Goal: Check status: Check status

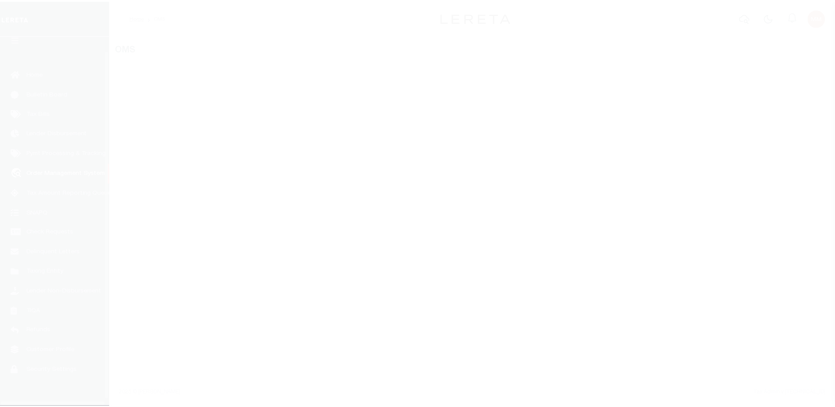
scroll to position [22, 0]
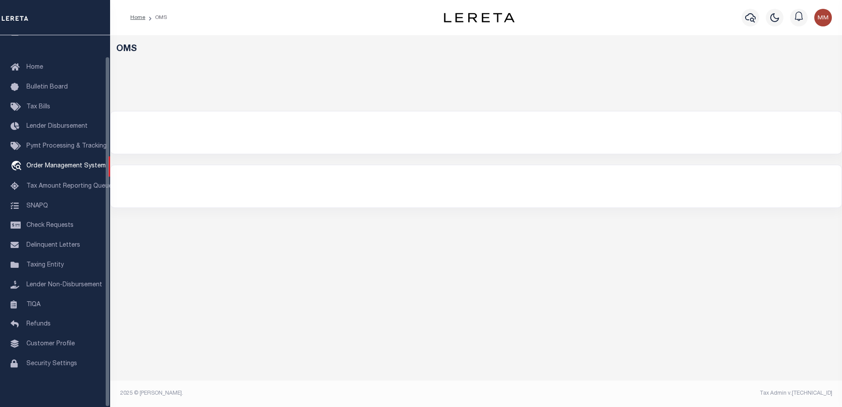
select select "200"
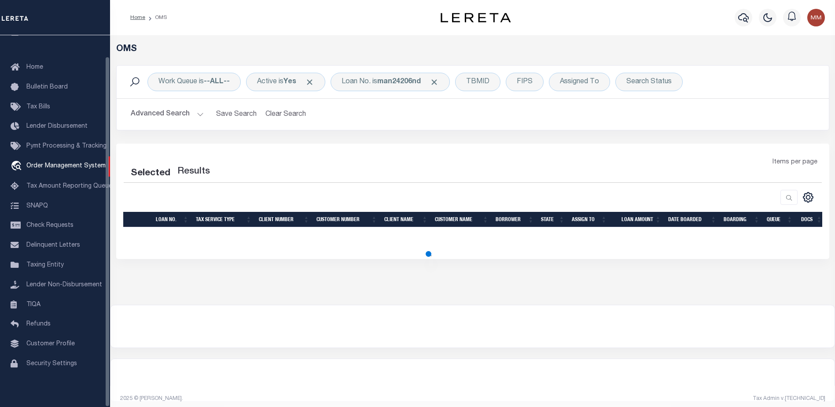
select select "200"
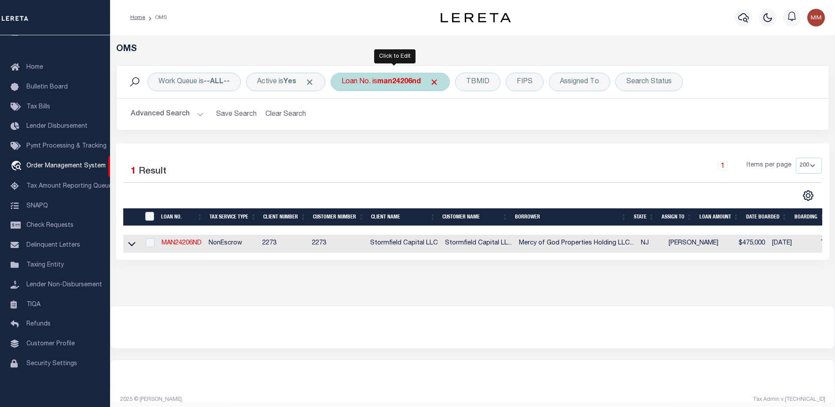
click at [403, 86] on div "Loan No. is man24206nd" at bounding box center [390, 82] width 119 height 18
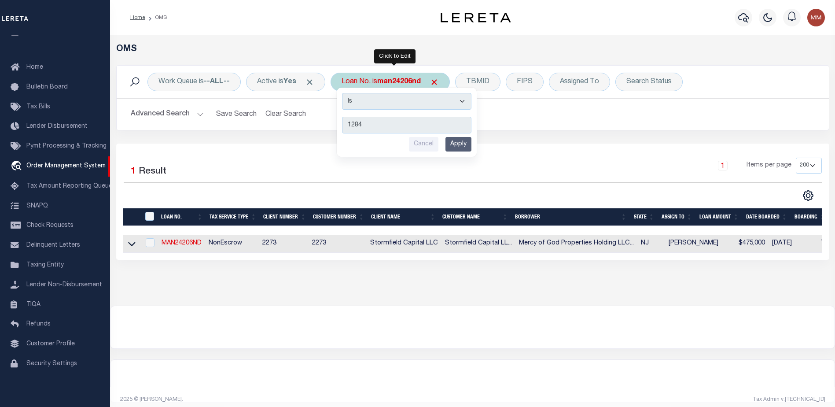
type input "12840"
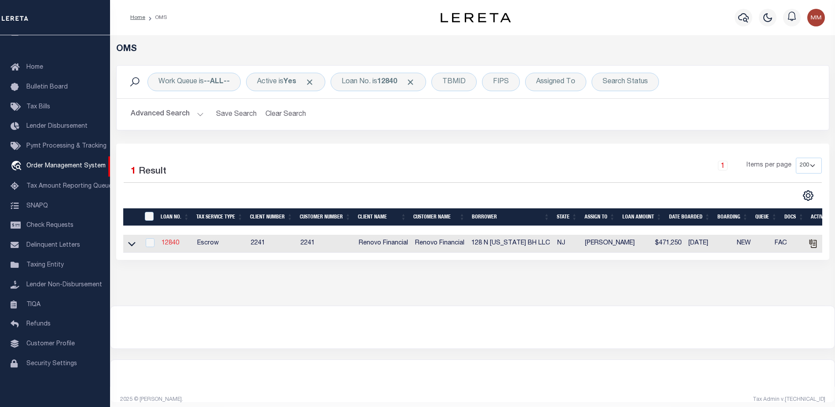
click at [166, 246] on link "12840" at bounding box center [171, 243] width 18 height 6
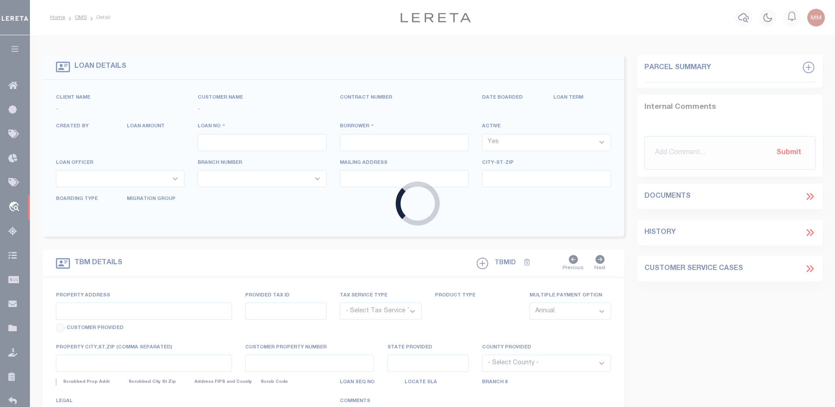
type input "12840"
type input "128 N TENNESSEE BH LLC"
select select
type input "20 Garfield Avenue"
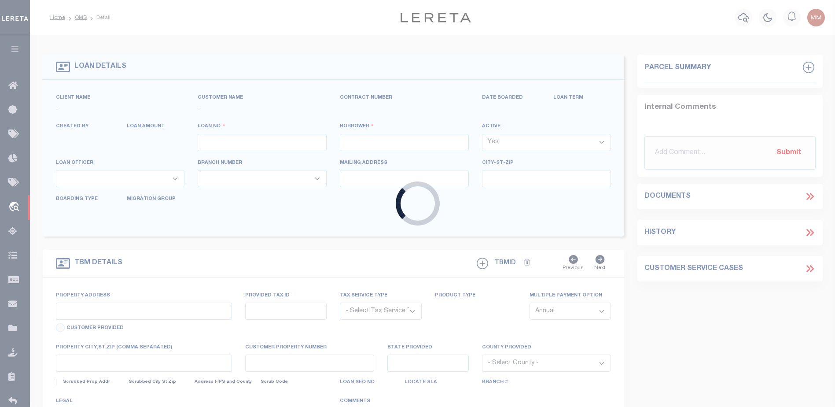
type input "Passaic NJ 07055"
select select "10"
select select "Escrow"
type input "128 North Tennessee Avenue"
select select
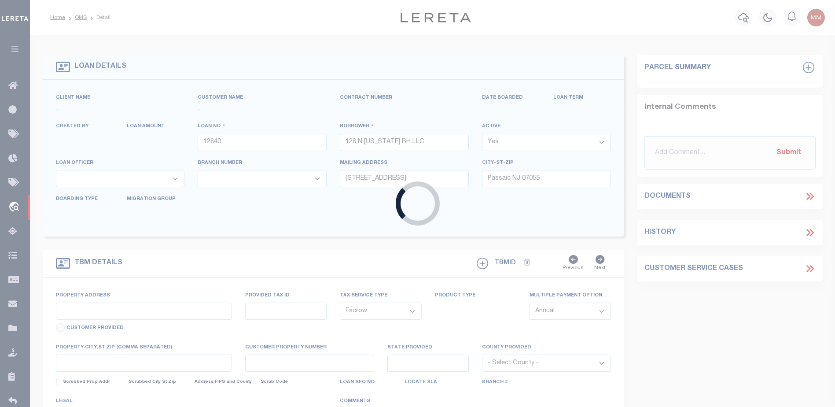
type input "Atlantic City, NJ 08401"
type input "a0kUS000002ive9"
type input "NJ"
select select
type textarea "LEGAL REQUIRED"
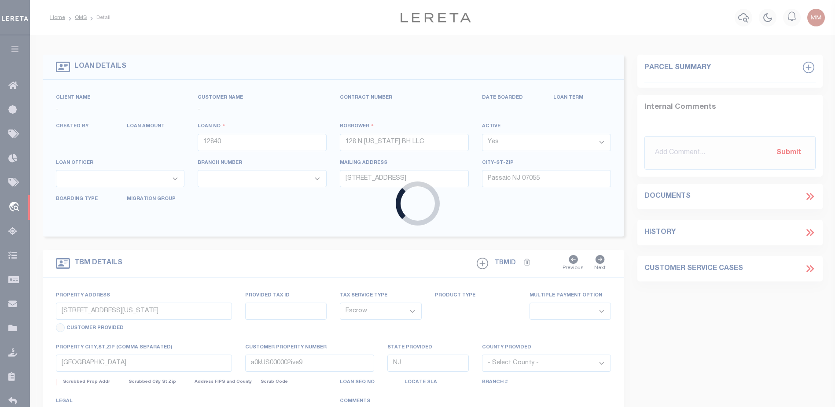
select select "25066"
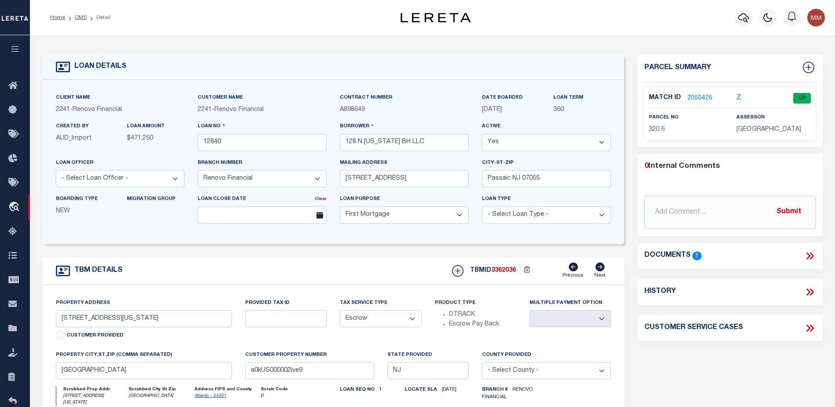
click at [695, 98] on link "2050426" at bounding box center [700, 98] width 25 height 9
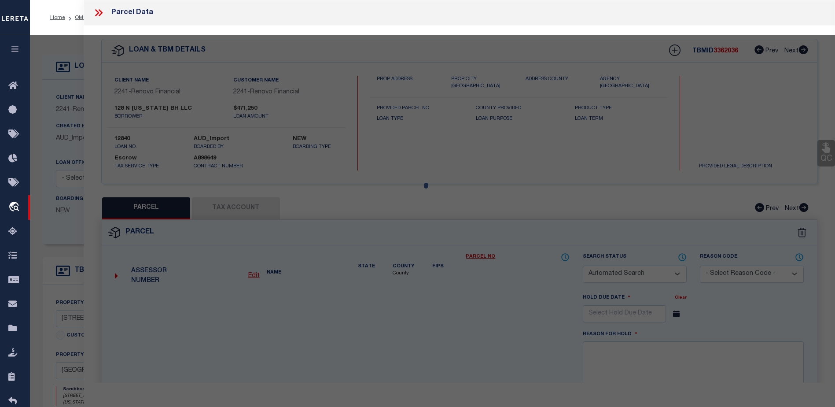
checkbox input "false"
select select "CP"
type input "JN DIAMONDS LLC"
select select
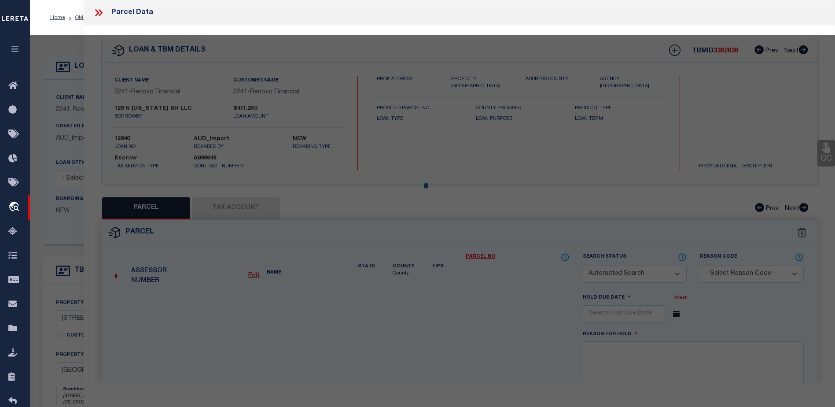
type input "128 N TENNESSEE AVE"
checkbox input "false"
type input "Atlantic City, NJ 08401"
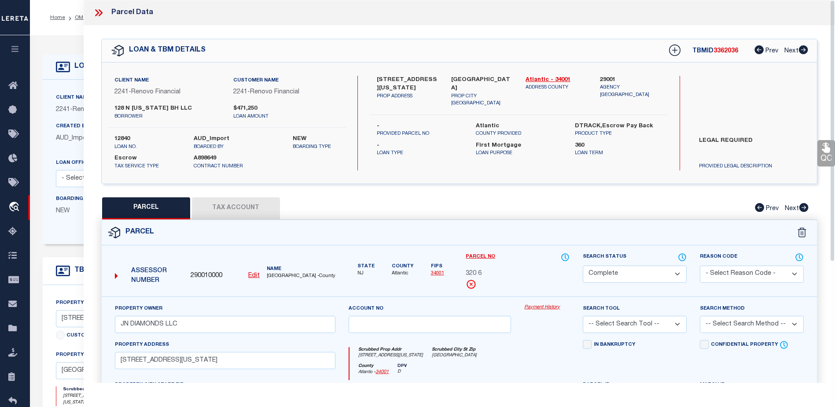
click at [555, 305] on link "Payment History" at bounding box center [546, 307] width 45 height 7
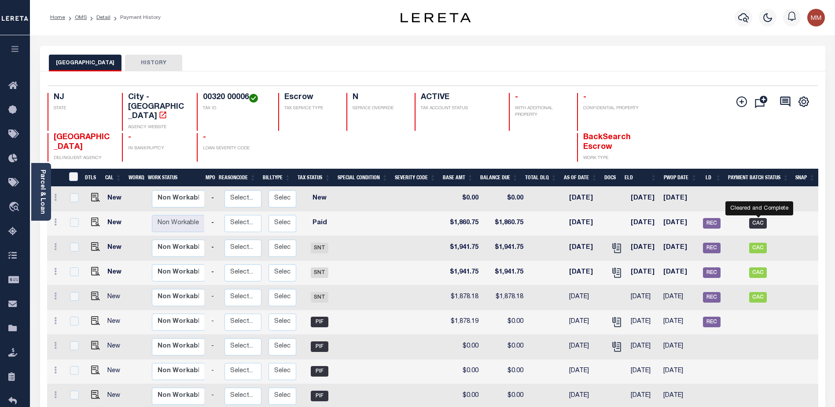
click at [758, 218] on span "CAC" at bounding box center [758, 223] width 18 height 11
checkbox input "true"
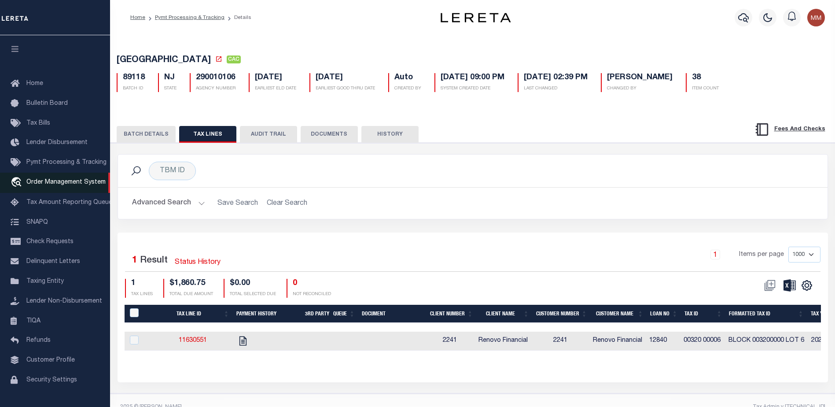
click at [64, 184] on span "Order Management System" at bounding box center [65, 182] width 79 height 6
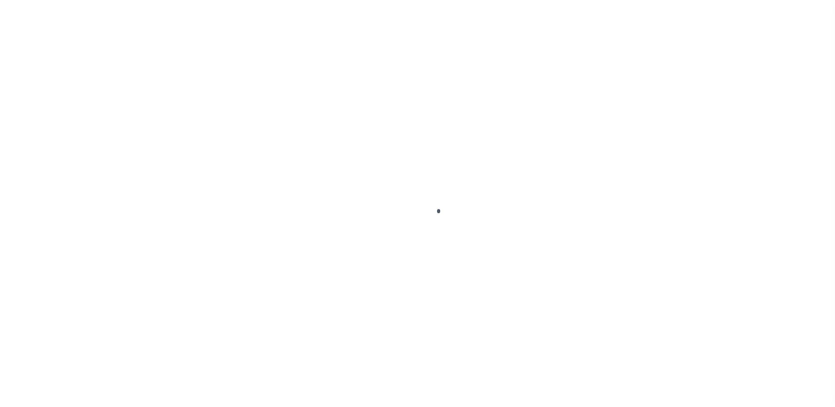
scroll to position [22, 0]
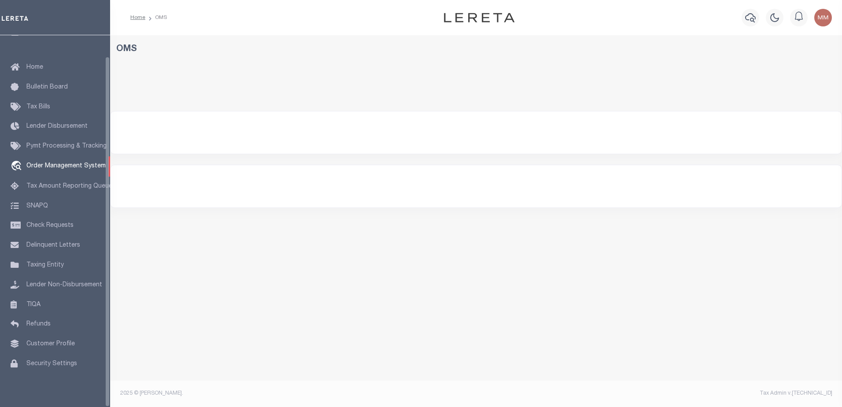
select select "200"
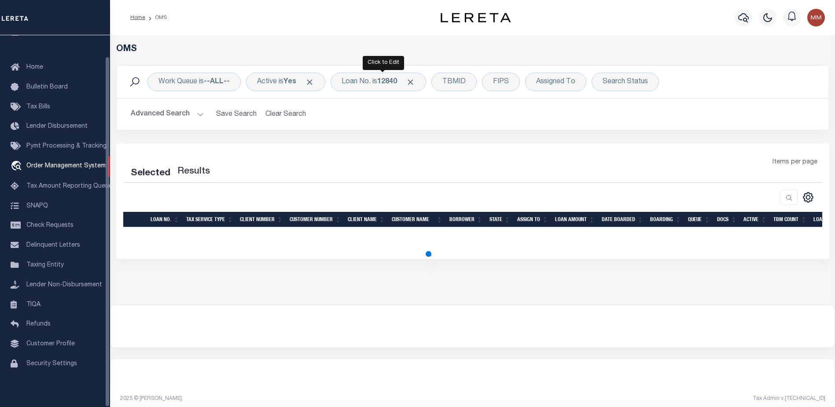
select select "200"
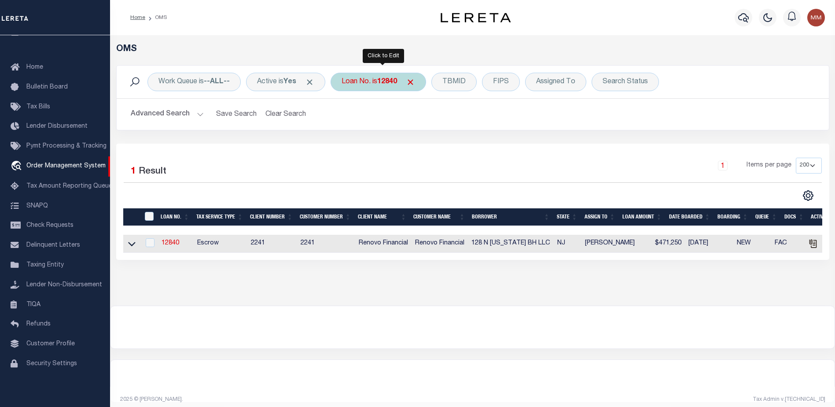
click at [388, 79] on b "12840" at bounding box center [387, 81] width 20 height 7
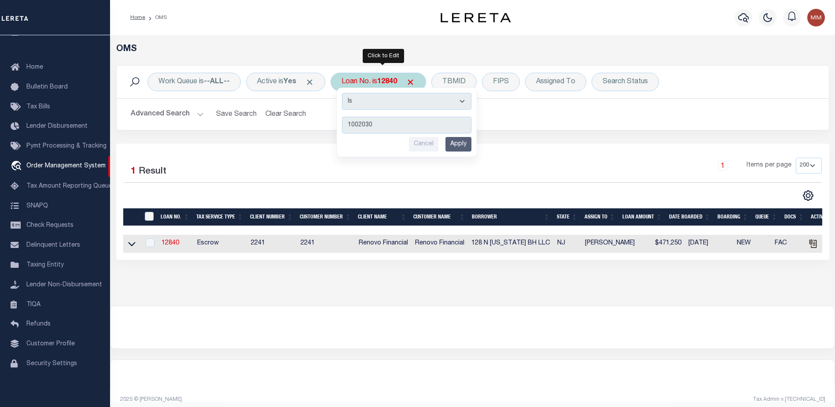
type input "10020304"
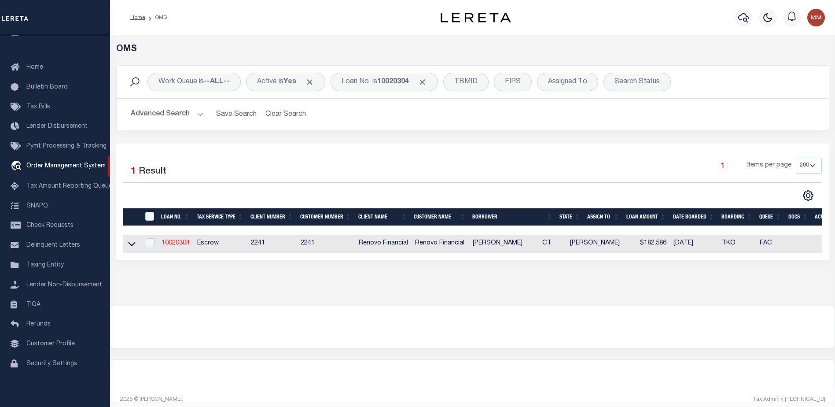
click at [172, 243] on link "10020304" at bounding box center [176, 243] width 28 height 6
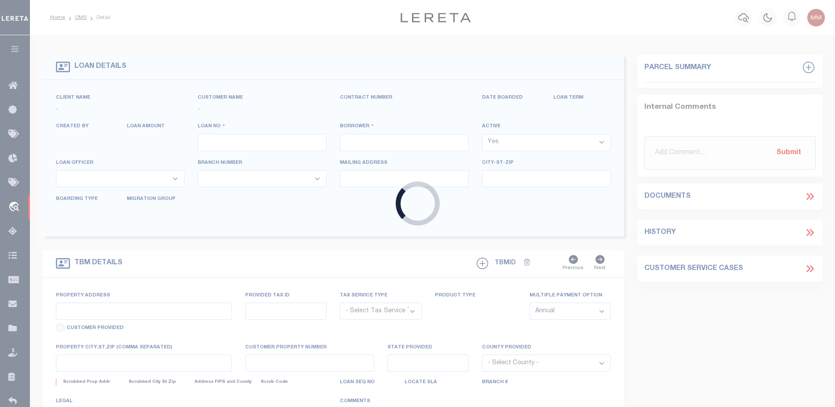
type input "10020304"
type input "GRZEGORZ AUGUSTYNIAK"
select select
type input "201 SCRIBNER AVENUE"
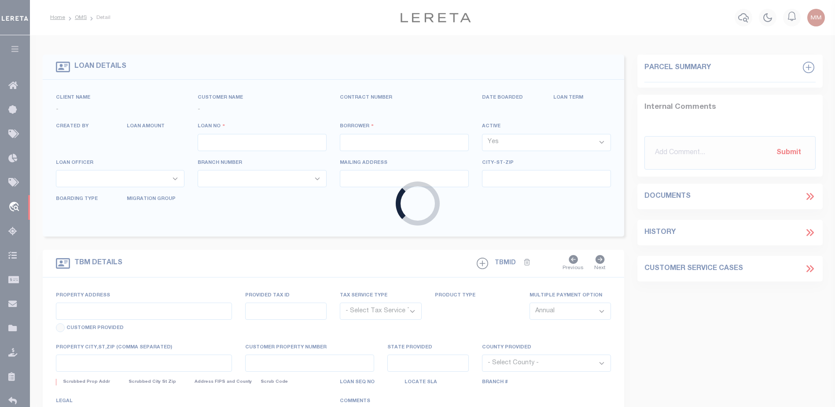
type input "NORWALK CT 06854"
select select "10"
select select "Escrow"
type input "411-413 DAVIDSON ST"
type input "0128--16-------RE"
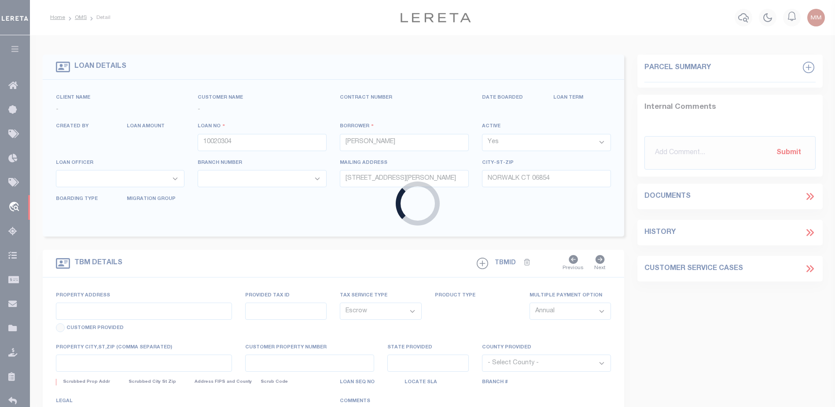
type input "BRIDGEPORT, CT 06605"
type input "a0kUS000007e9qA"
type input "CT"
select select
type textarea "Liability Limited to Customer Provided Parcel"
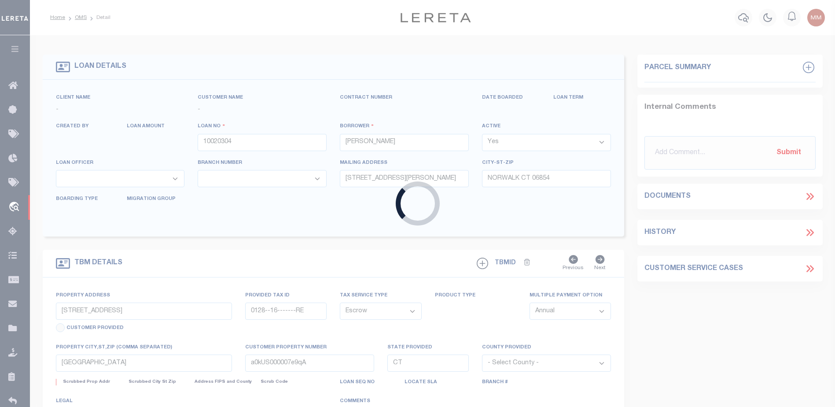
select select "25067"
select select
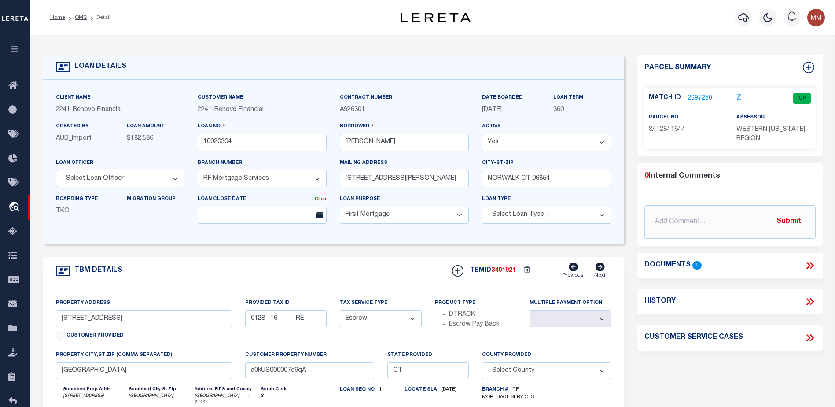
click at [696, 95] on link "2097250" at bounding box center [700, 98] width 25 height 9
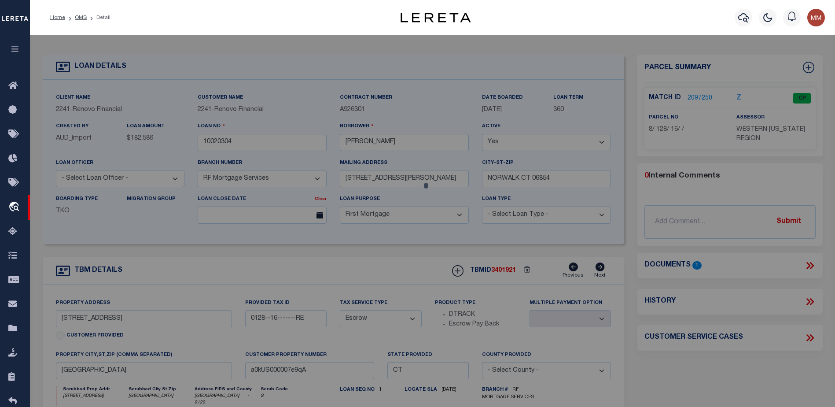
checkbox input "false"
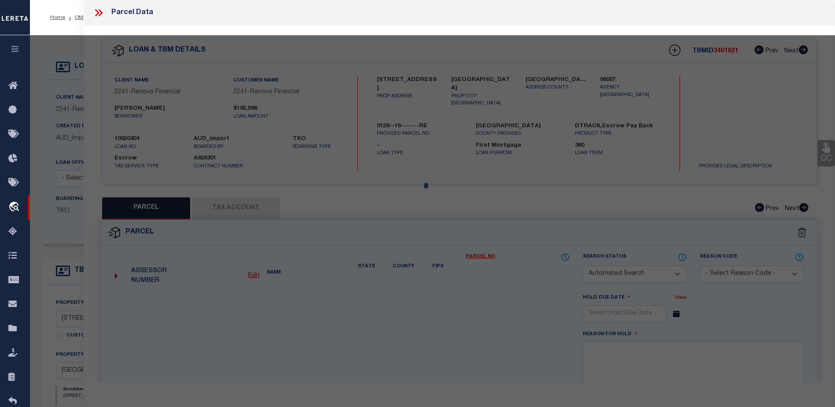
select select "CP"
type input "AUGUSTYNIAK,GRZEGORZ"
select select "AGF"
select select "ADD"
type input "[STREET_ADDRESS]"
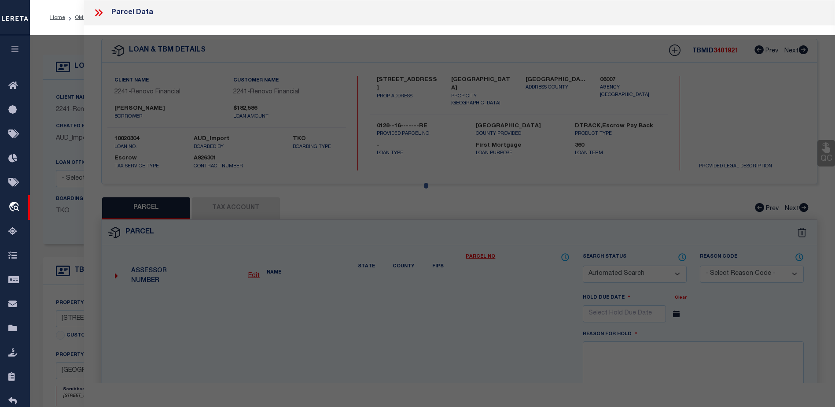
checkbox input "false"
type input "BRIDGEPORT CT 06605"
type textarea "LOT:16 BLK:128 CITY/[GEOGRAPHIC_DATA]/TWP:BRIDGEPORT"
type textarea "@Lisa: Agency below is inactive (far right flag on Tax Account tab), so we're o…"
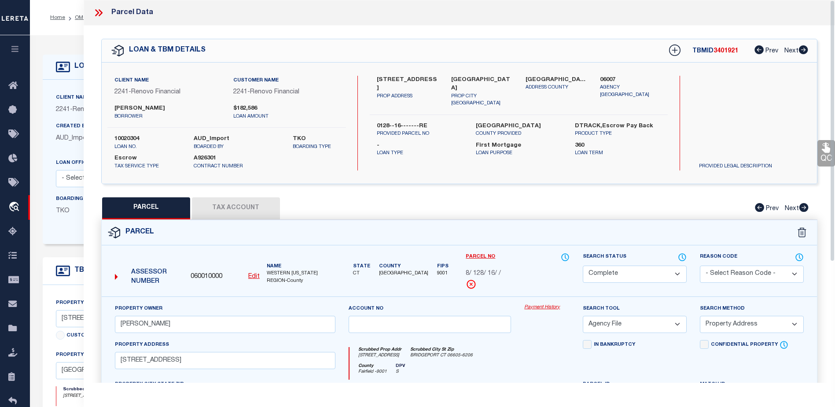
click at [525, 310] on link "Payment History" at bounding box center [546, 307] width 45 height 7
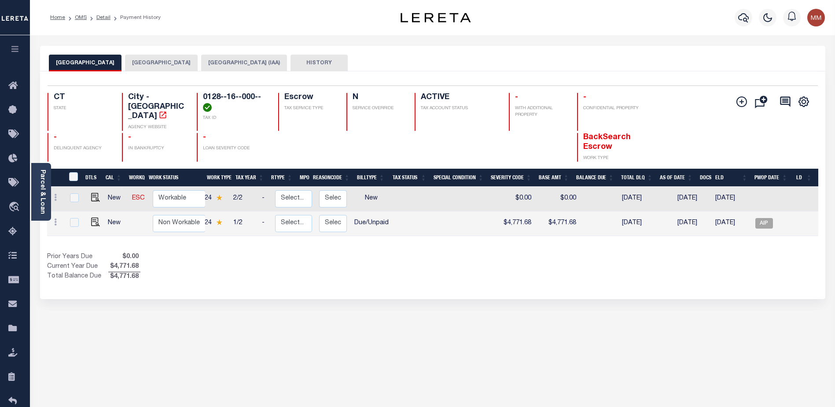
scroll to position [0, 42]
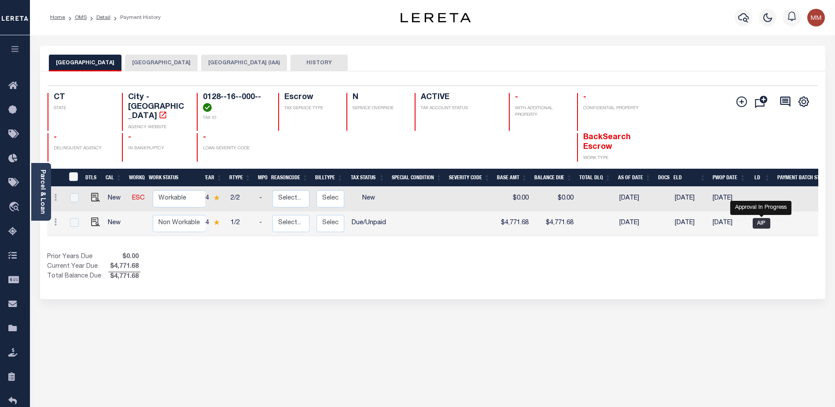
click at [755, 218] on span "AIP" at bounding box center [762, 223] width 18 height 11
checkbox input "true"
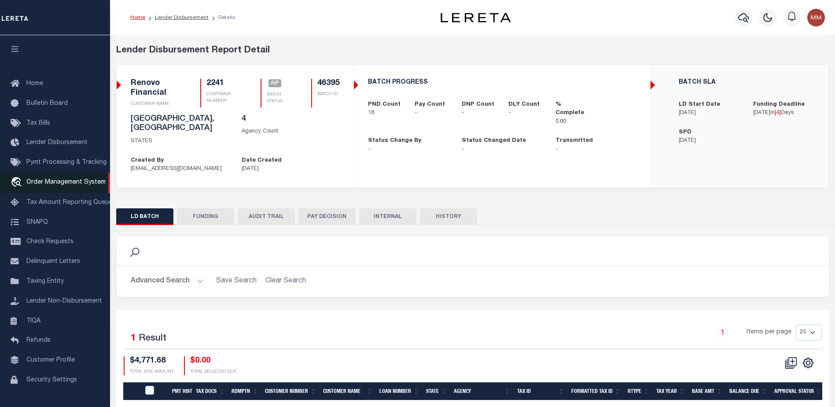
click at [50, 183] on span "Order Management System" at bounding box center [65, 182] width 79 height 6
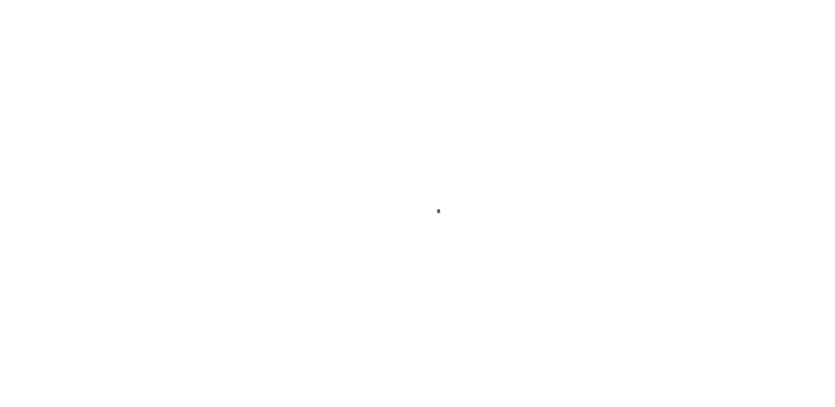
scroll to position [22, 0]
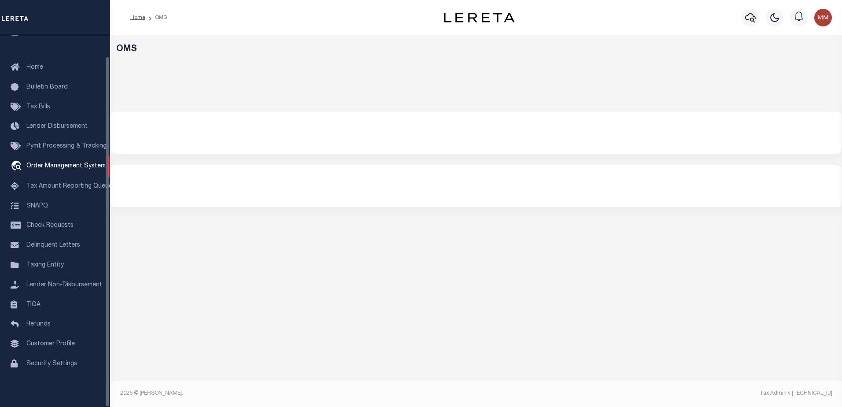
select select "200"
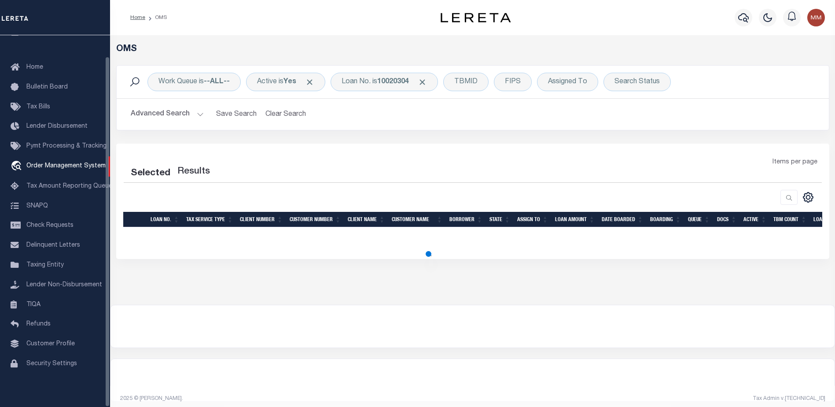
select select "200"
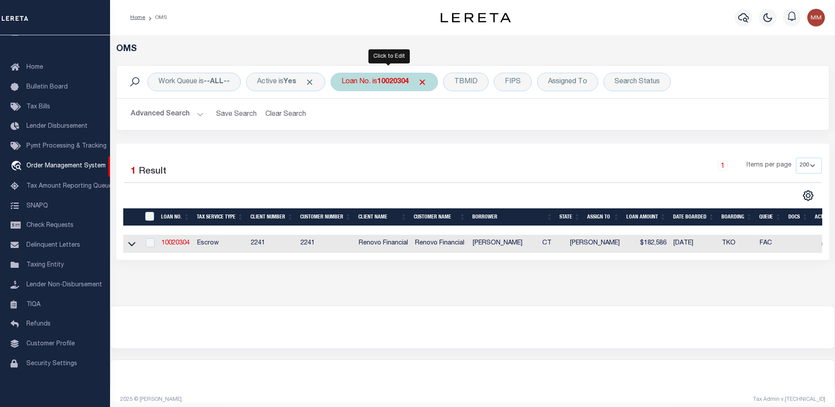
click at [387, 78] on b "10020304" at bounding box center [393, 81] width 32 height 7
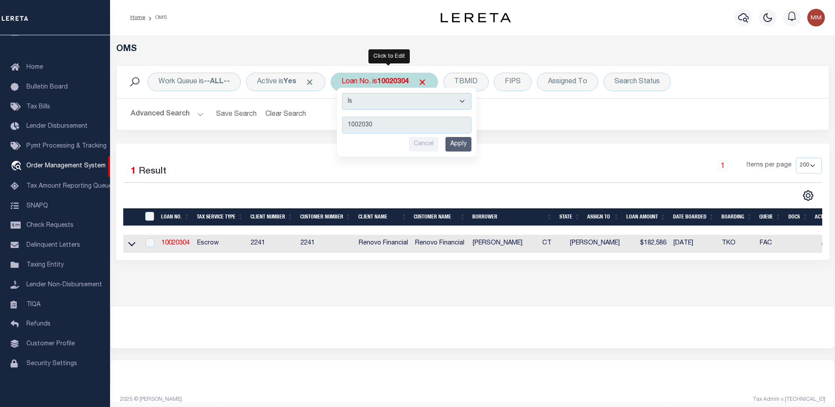
type input "10020304"
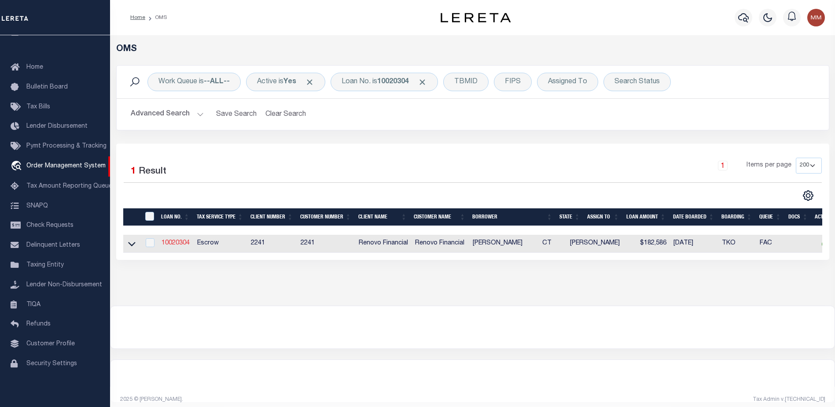
click at [167, 246] on link "10020304" at bounding box center [176, 243] width 28 height 6
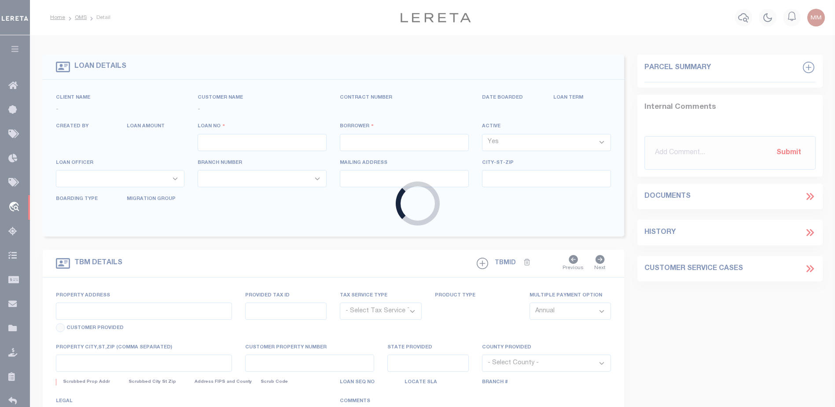
type input "10020304"
type input "[PERSON_NAME]"
select select
type input "201 SCRIBNER AVENUE"
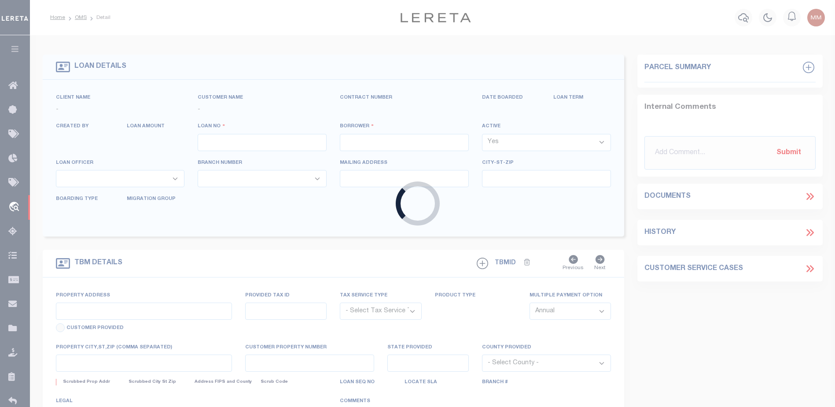
type input "NORWALK CT 06854"
select select "10"
select select "Escrow"
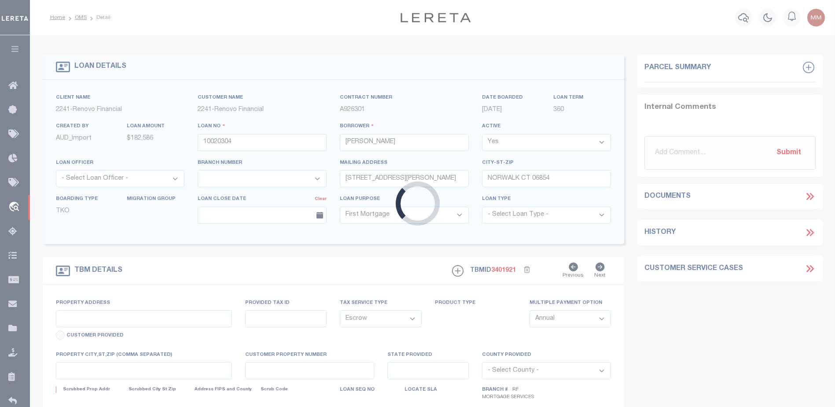
type input "411-413 DAVIDSON ST"
type input "0128--16-------RE"
type input "BRIDGEPORT, CT 06605"
type input "a0kUS000007e9qA"
type input "CT"
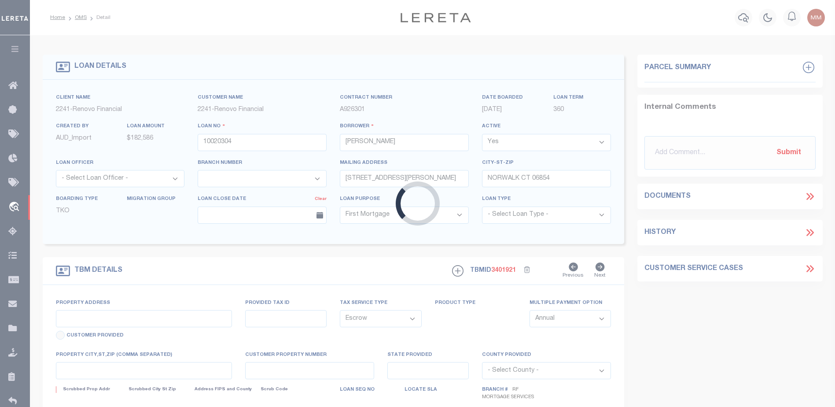
select select
type textarea "Liability Limited to Customer Provided Parcel"
select select "25067"
select select
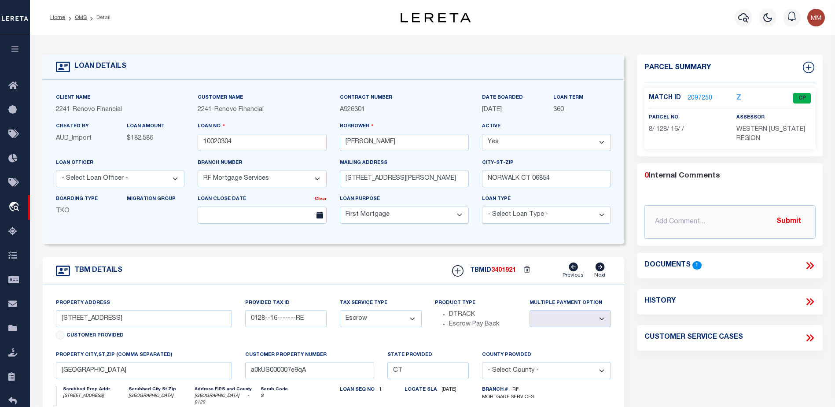
click at [694, 99] on link "2097250" at bounding box center [700, 98] width 25 height 9
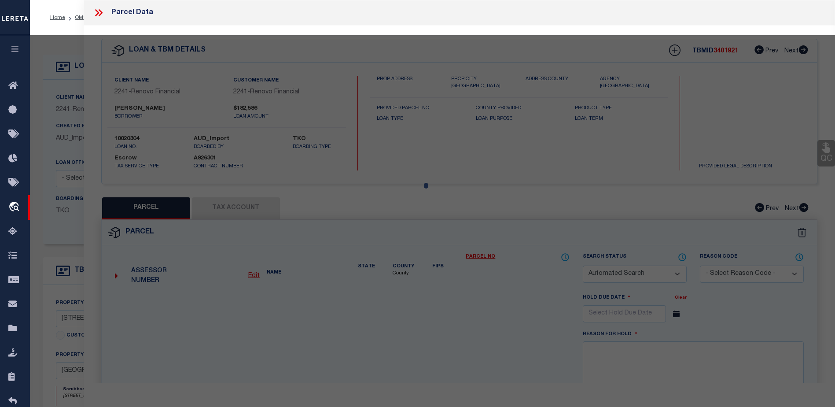
checkbox input "false"
select select "CP"
type input "AUGUSTYNIAK,GRZEGORZ"
select select "AGF"
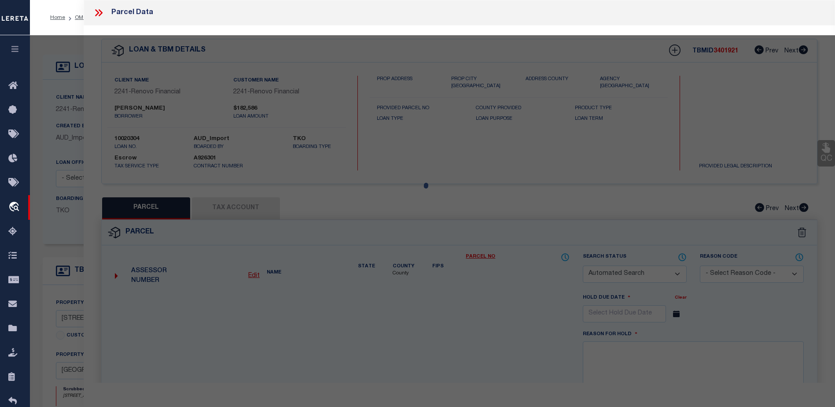
select select "ADD"
type input "411-413 DAVIDSON ST"
checkbox input "false"
type input "BRIDGEPORT CT 06605"
type textarea "LOT:16 BLK:128 CITY/MUNI/TWP:BRIDGEPORT"
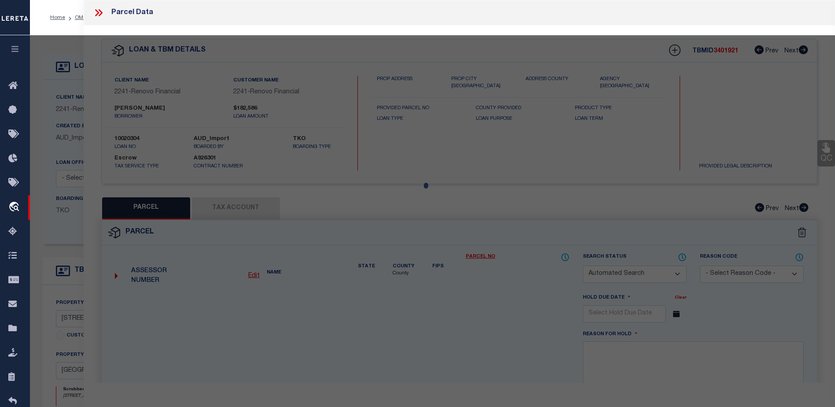
type textarea "@Lisa: Agency below is inactive (far right flag on Tax Account tab), so we're o…"
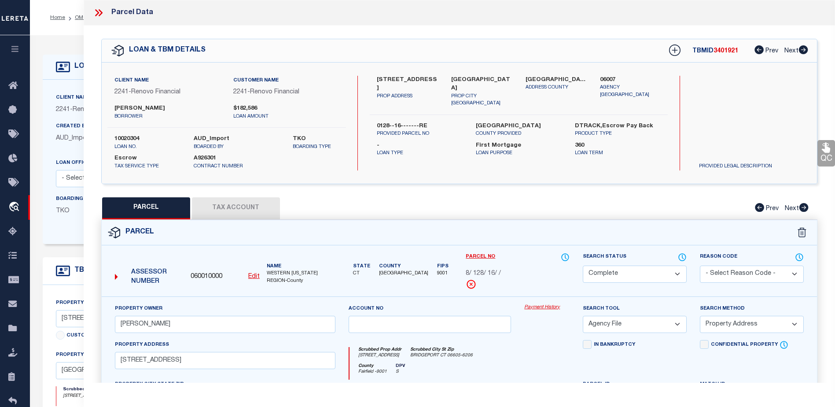
click at [543, 308] on link "Payment History" at bounding box center [546, 307] width 45 height 7
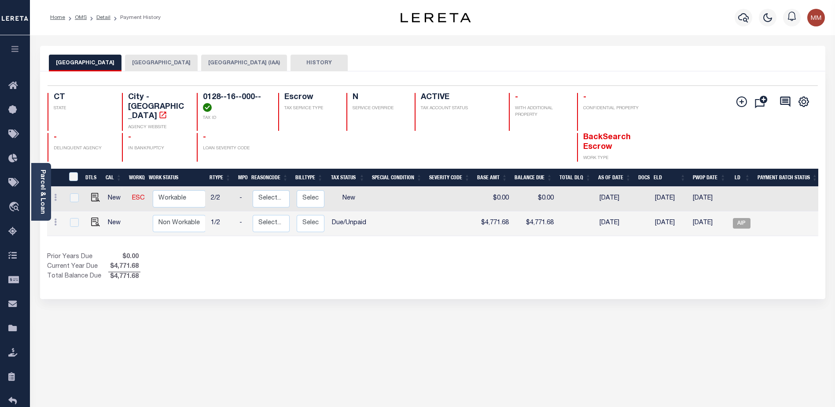
scroll to position [0, 63]
click at [735, 218] on span "AIP" at bounding box center [741, 223] width 18 height 11
checkbox input "true"
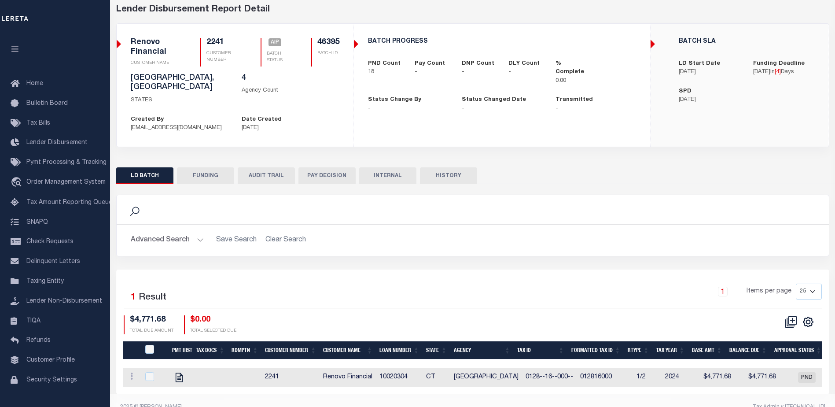
scroll to position [52, 0]
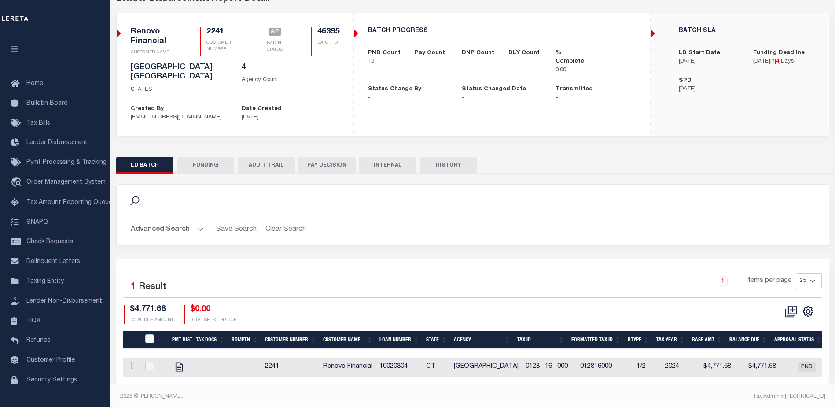
click at [452, 157] on button "HISTORY" at bounding box center [448, 165] width 57 height 17
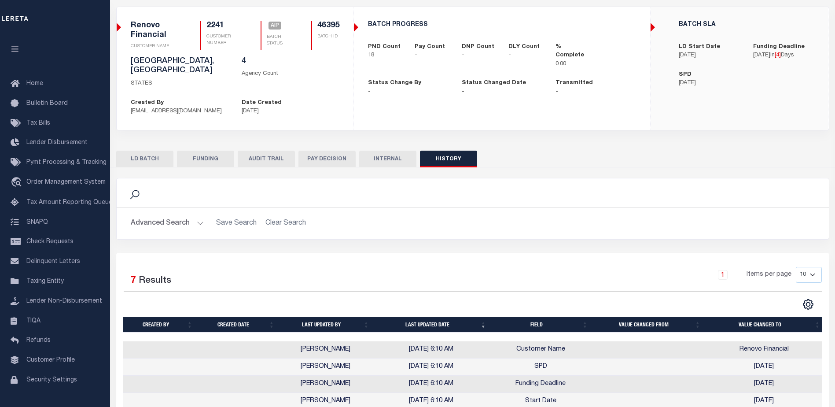
scroll to position [0, 0]
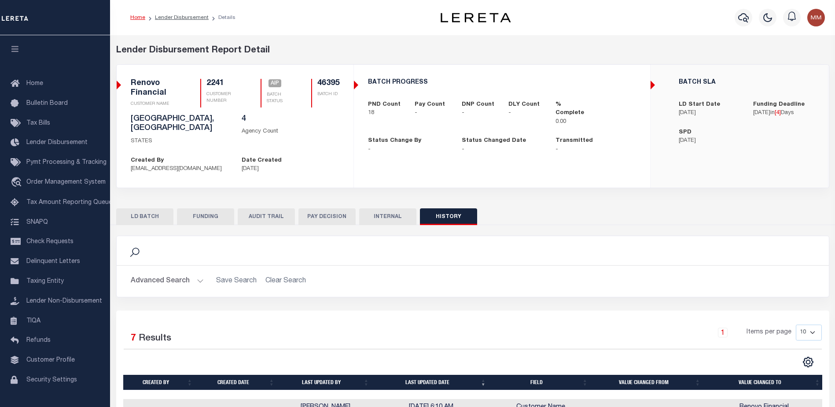
click at [141, 210] on button "LD BATCH" at bounding box center [144, 216] width 57 height 17
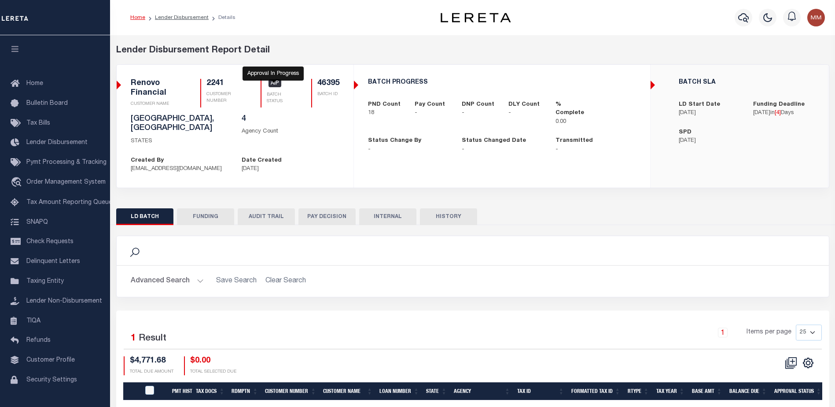
click at [273, 86] on span "AIP" at bounding box center [275, 83] width 13 height 8
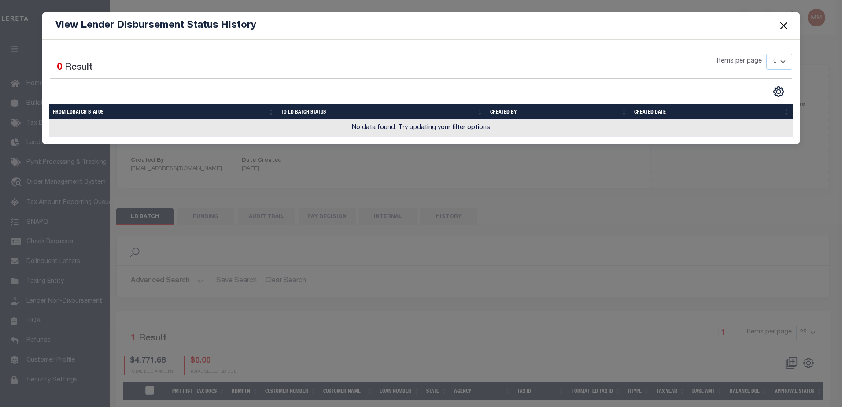
click at [779, 27] on button "Close" at bounding box center [782, 25] width 11 height 11
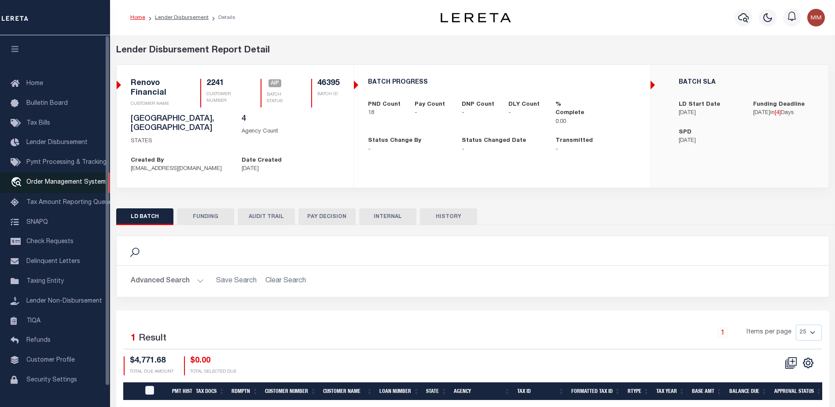
click at [74, 181] on span "Order Management System" at bounding box center [65, 182] width 79 height 6
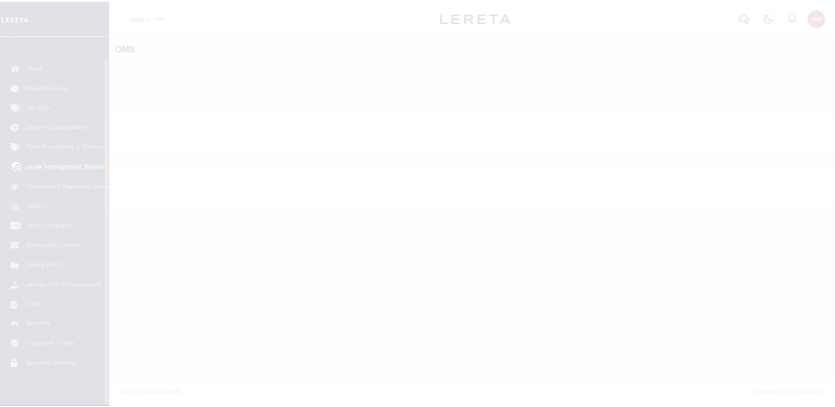
scroll to position [22, 0]
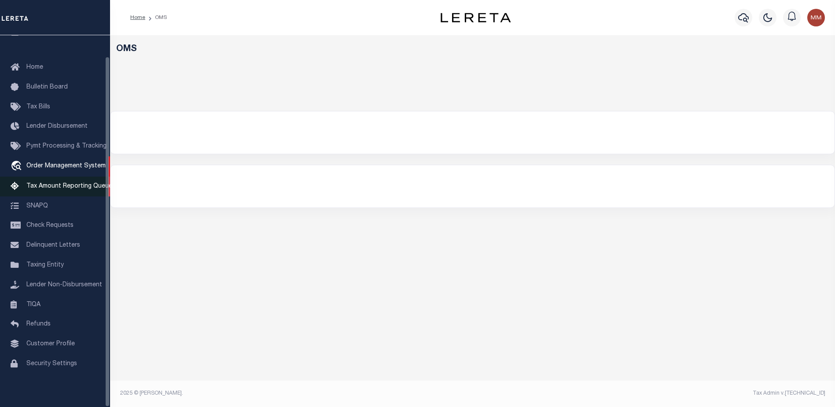
select select "200"
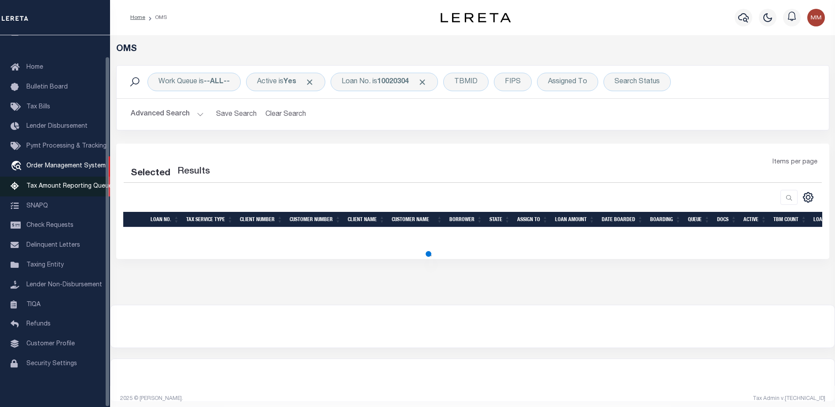
select select "200"
